Goal: Task Accomplishment & Management: Manage account settings

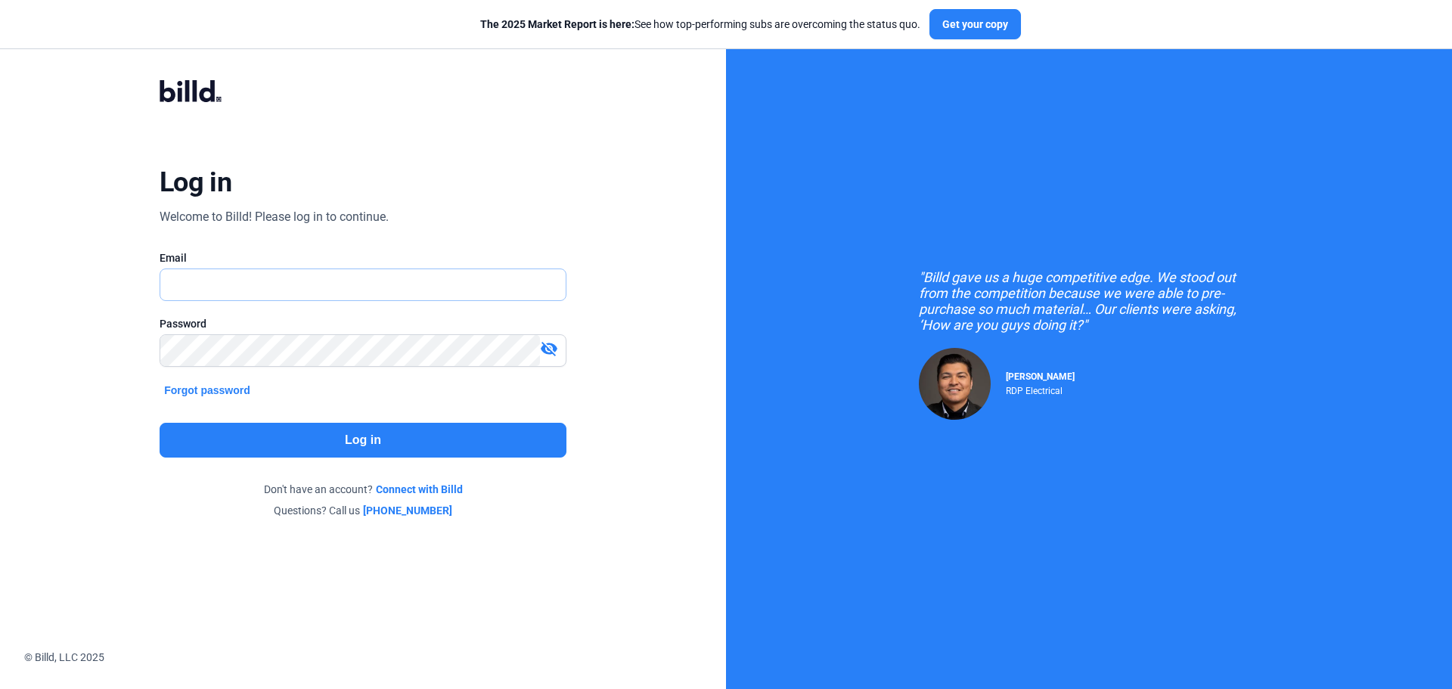
click at [255, 287] on input "text" at bounding box center [354, 284] width 389 height 31
type input "[EMAIL_ADDRESS][DOMAIN_NAME]"
click at [553, 349] on mat-icon "visibility_off" at bounding box center [549, 349] width 18 height 18
click at [362, 439] on button "Log in" at bounding box center [363, 440] width 407 height 35
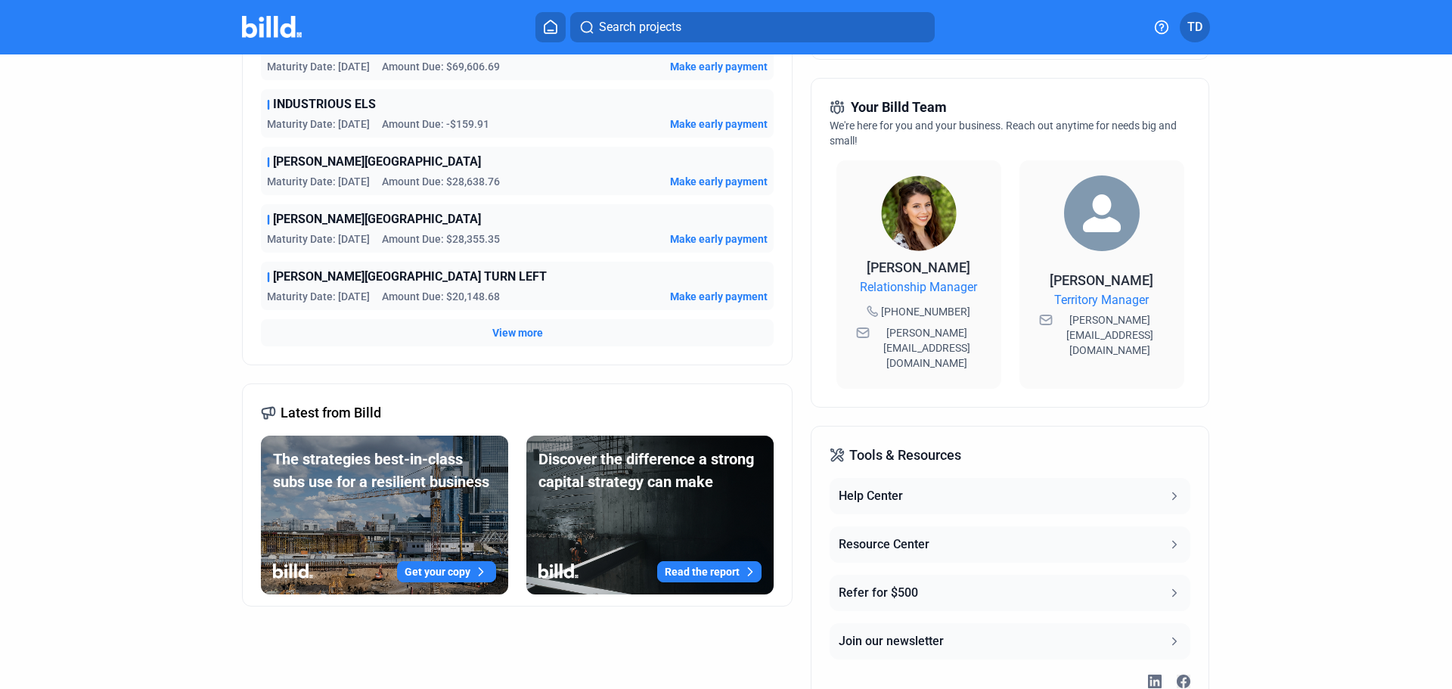
scroll to position [130, 0]
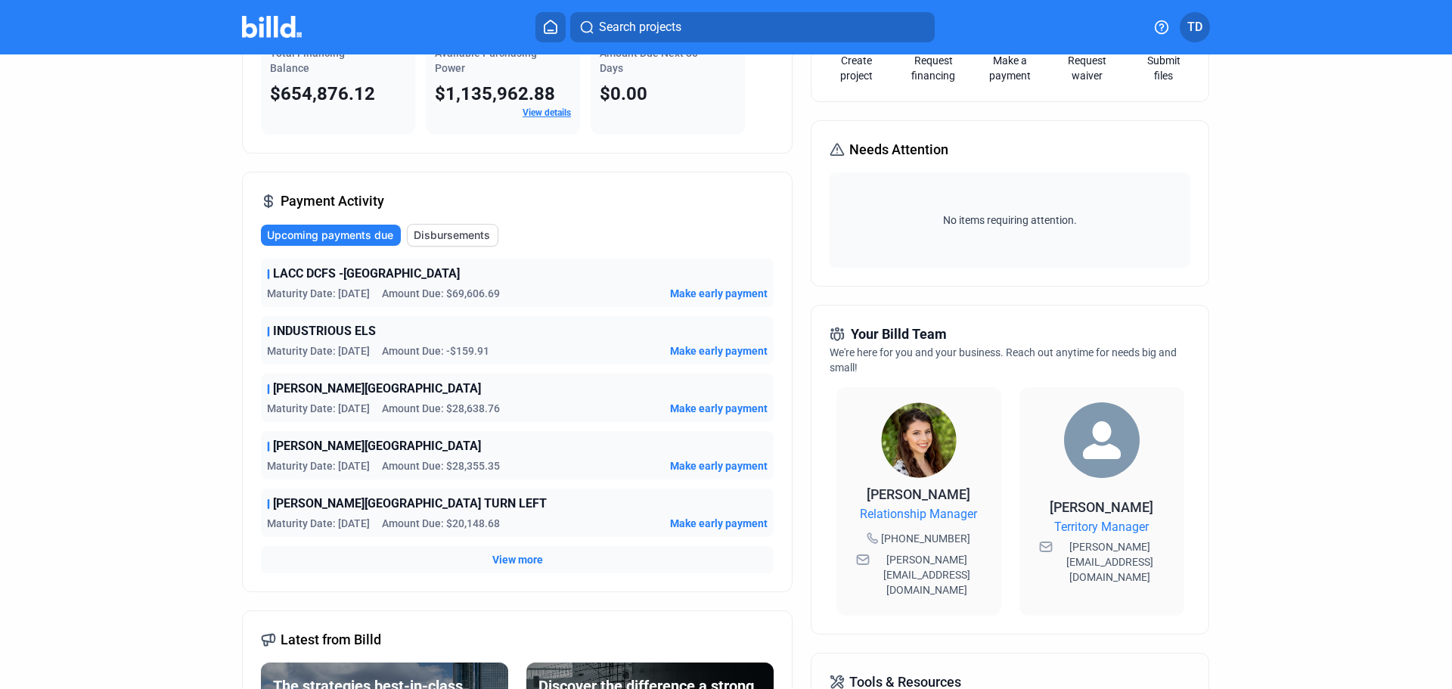
click at [279, 331] on span "INDUSTRIOUS ELS" at bounding box center [324, 331] width 103 height 18
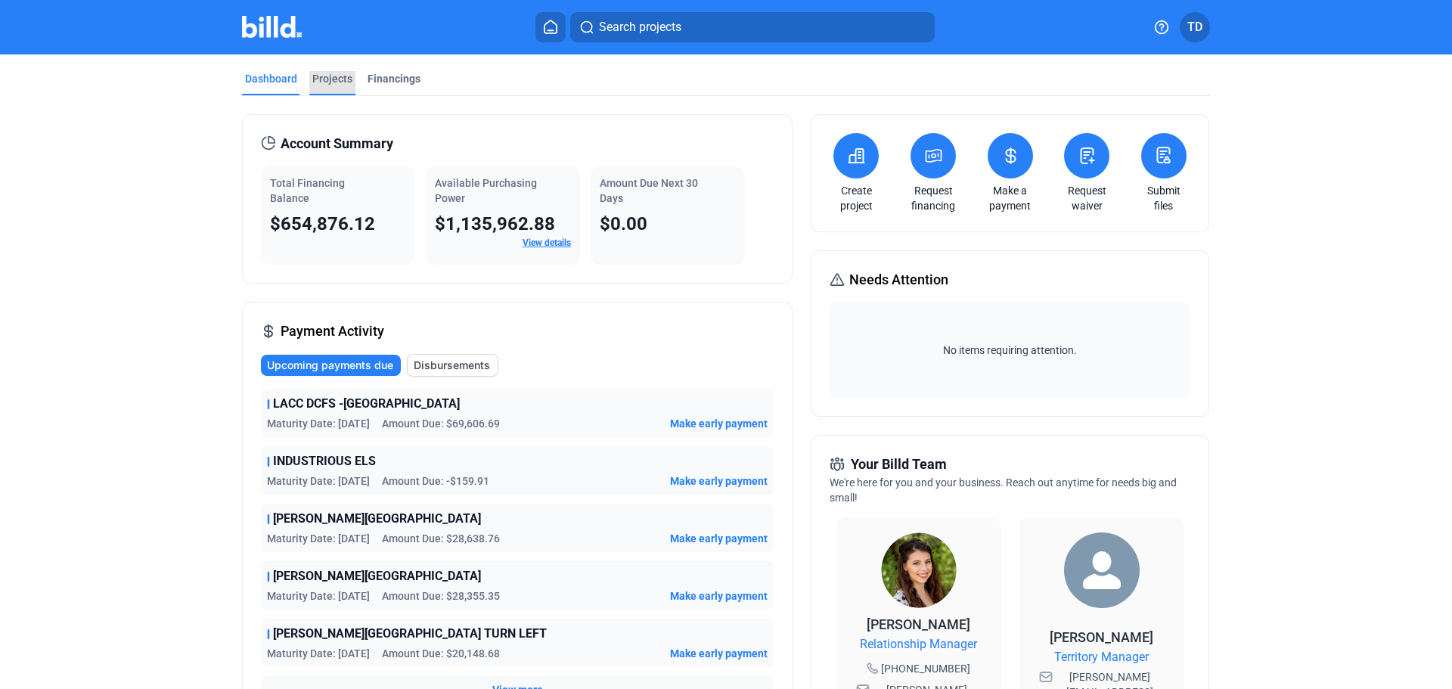
click at [331, 81] on div "Projects" at bounding box center [332, 78] width 40 height 15
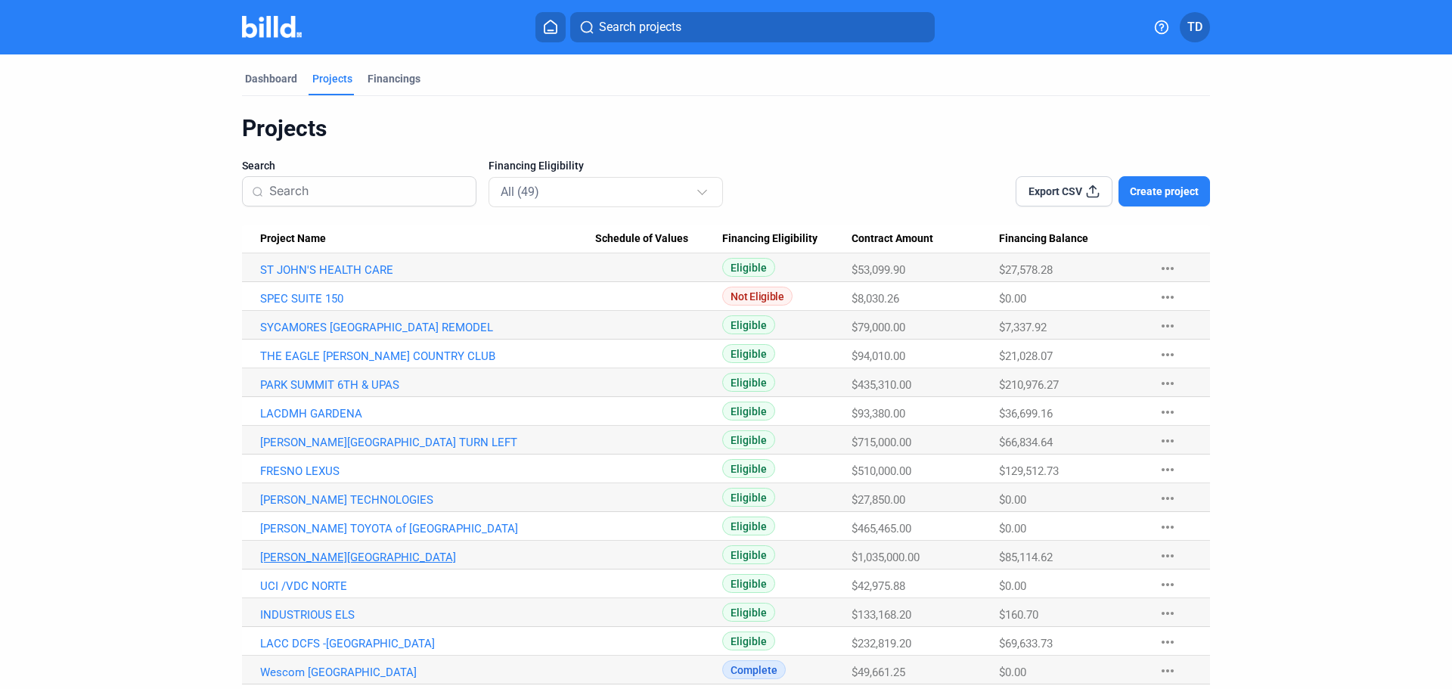
scroll to position [151, 0]
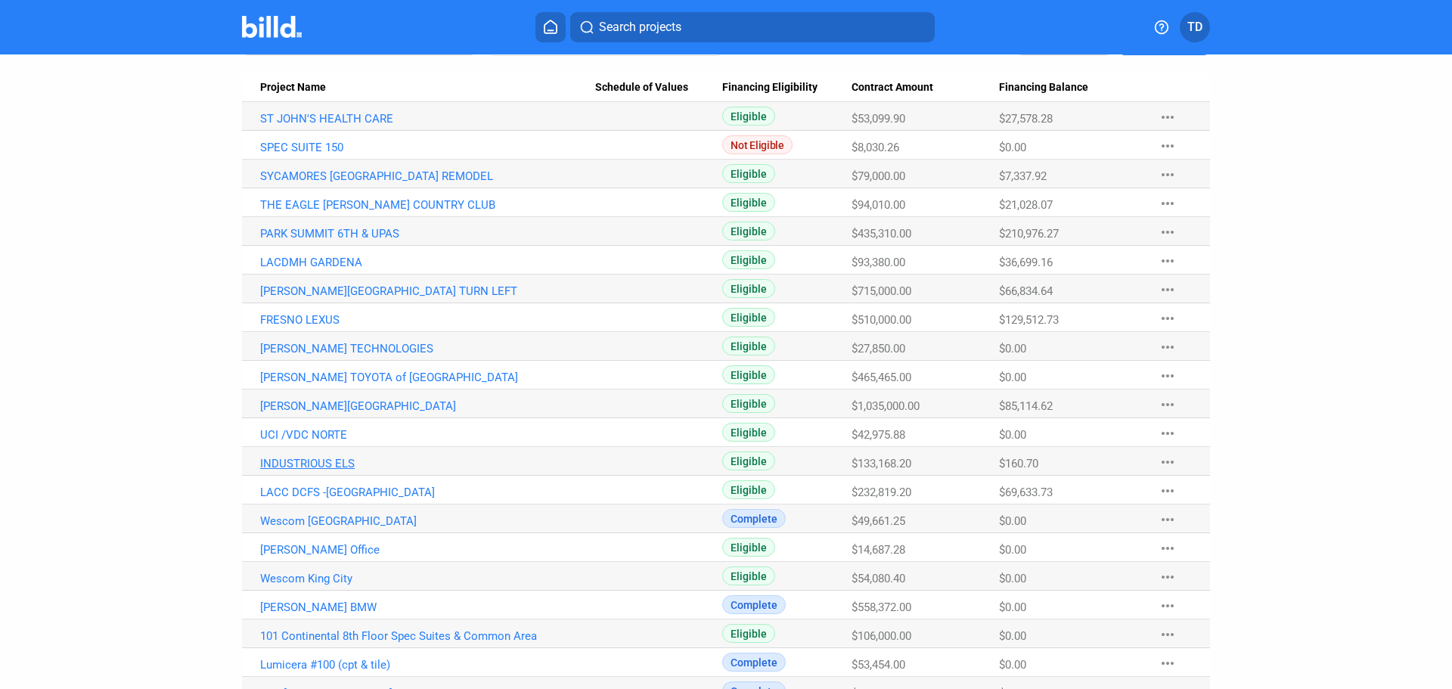
click at [305, 461] on link "INDUSTRIOUS ELS" at bounding box center [427, 464] width 335 height 14
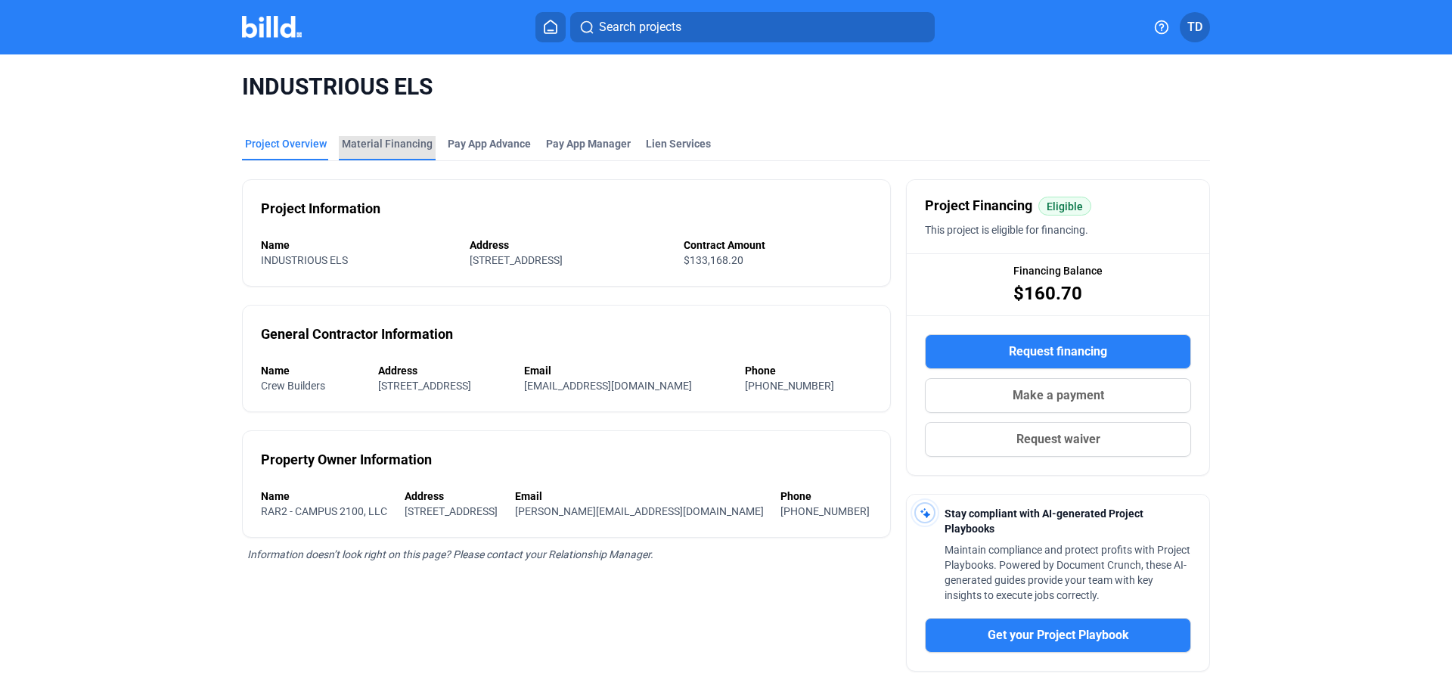
click at [397, 141] on div "Material Financing" at bounding box center [387, 143] width 91 height 15
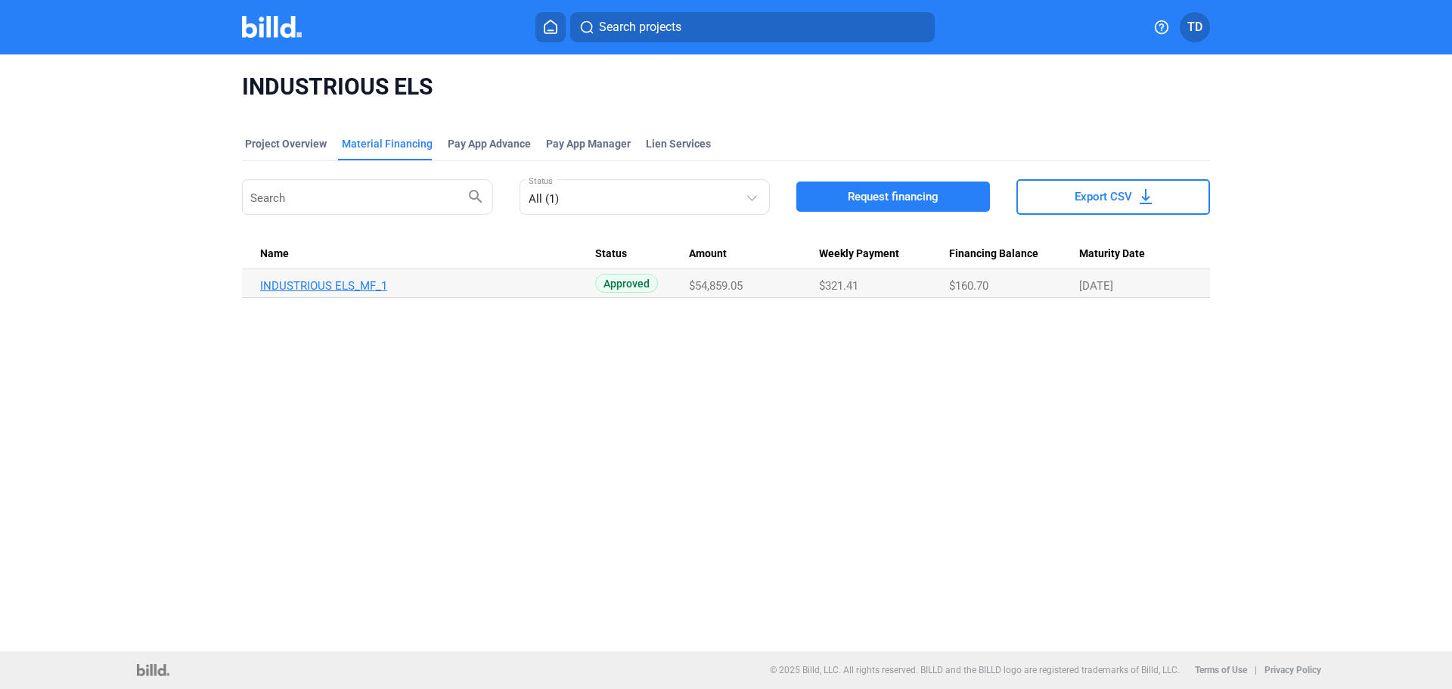
click at [353, 287] on link "INDUSTRIOUS ELS_MF_1" at bounding box center [427, 286] width 335 height 14
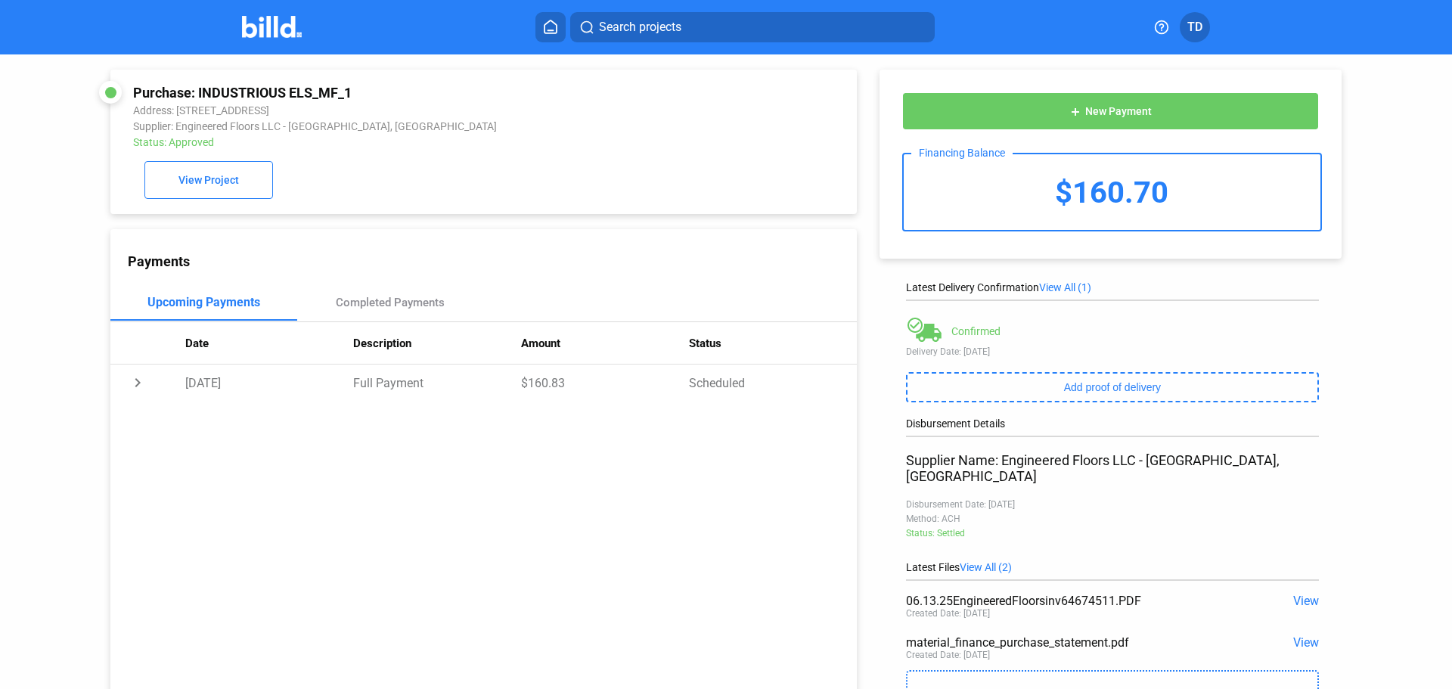
click at [554, 27] on icon at bounding box center [550, 27] width 15 height 14
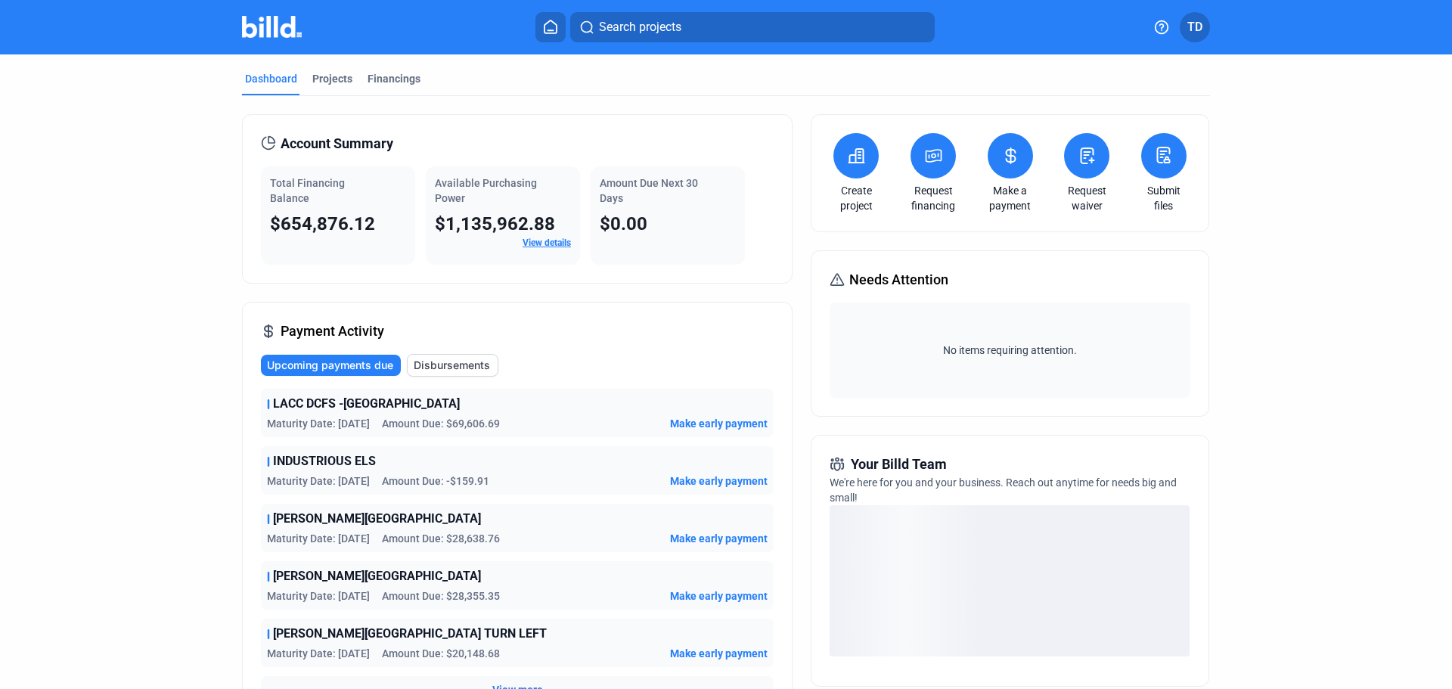
click at [1010, 203] on link "Make a payment" at bounding box center [1010, 198] width 53 height 30
